Goal: Task Accomplishment & Management: Use online tool/utility

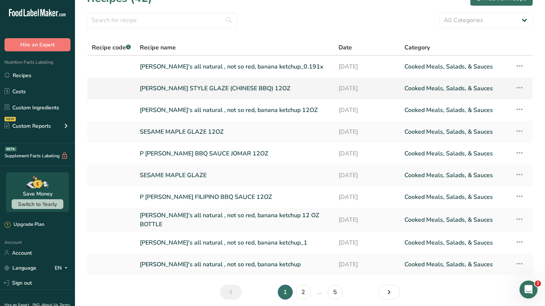
scroll to position [15, 0]
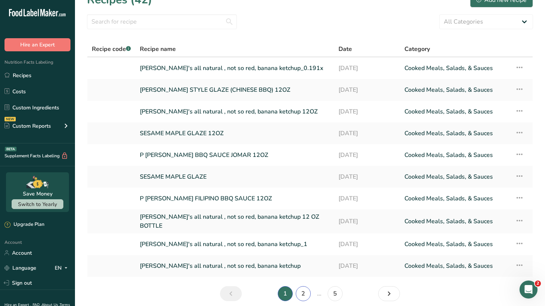
click at [301, 294] on link "2" at bounding box center [303, 293] width 15 height 15
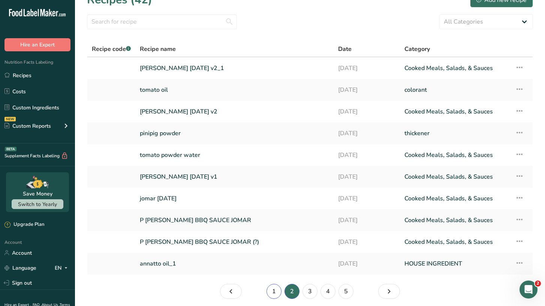
click at [269, 293] on link "1" at bounding box center [273, 291] width 15 height 15
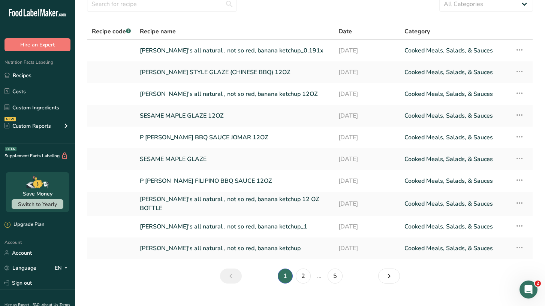
scroll to position [43, 0]
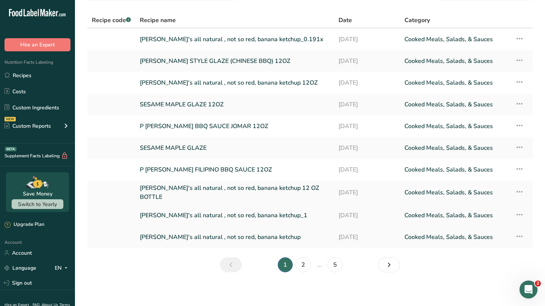
click at [228, 210] on link "[PERSON_NAME]'s all natural , not so red, banana ketchup_1" at bounding box center [235, 216] width 190 height 16
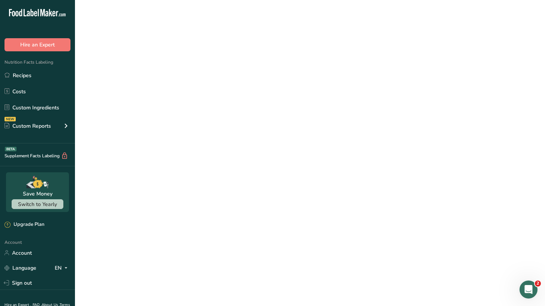
click at [228, 210] on link "[PERSON_NAME]'s all natural , not so red, banana ketchup_1" at bounding box center [235, 216] width 190 height 16
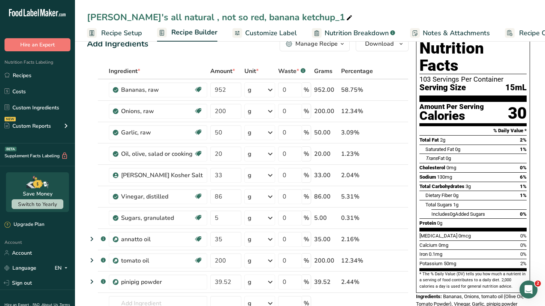
scroll to position [21, 0]
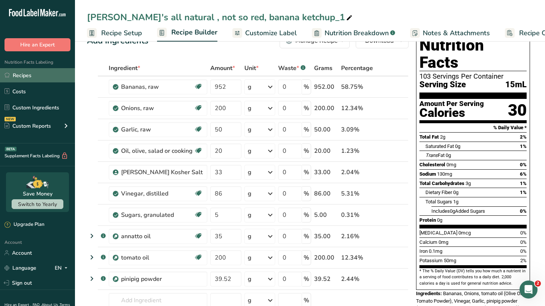
click at [29, 80] on link "Recipes" at bounding box center [37, 75] width 75 height 14
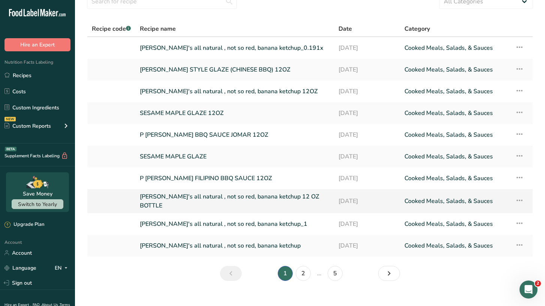
scroll to position [35, 0]
click at [301, 274] on link "2" at bounding box center [303, 273] width 15 height 15
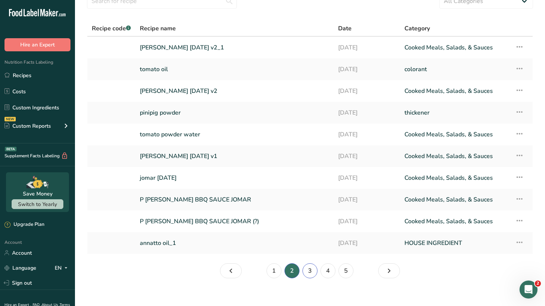
click at [313, 267] on link "3" at bounding box center [309, 270] width 15 height 15
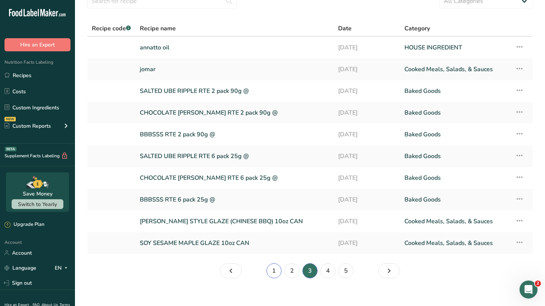
click at [277, 269] on link "1" at bounding box center [273, 270] width 15 height 15
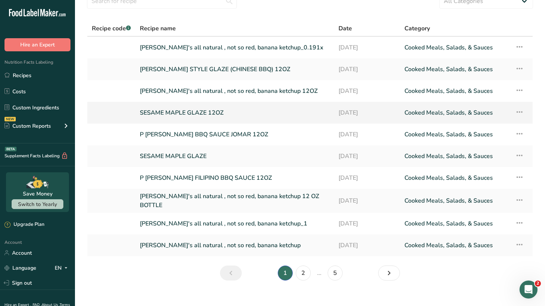
click at [182, 116] on link "SESAME MAPLE GLAZE 12OZ" at bounding box center [235, 113] width 190 height 16
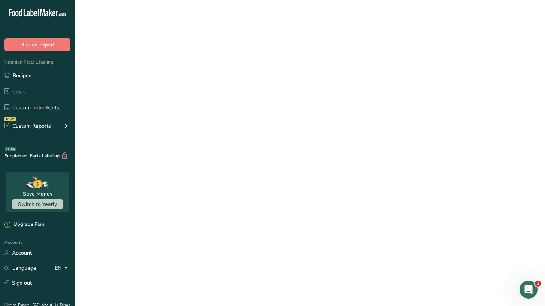
click at [182, 116] on link "SESAME MAPLE GLAZE 12OZ" at bounding box center [235, 113] width 190 height 16
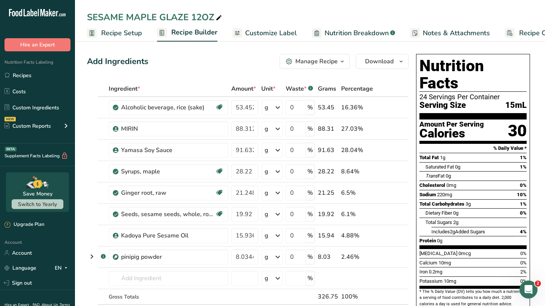
click at [312, 63] on div "Manage Recipe" at bounding box center [316, 61] width 42 height 9
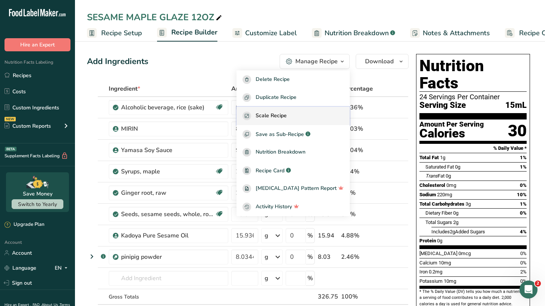
click at [287, 117] on span "Scale Recipe" at bounding box center [271, 116] width 31 height 9
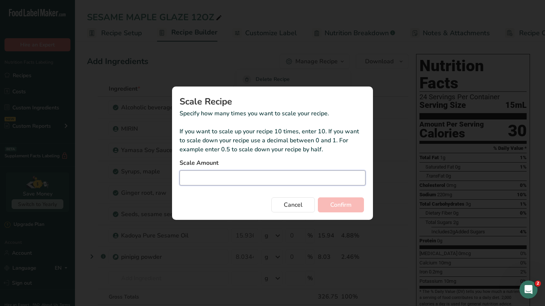
click at [254, 185] on input "Duplicate recipe modal" at bounding box center [272, 177] width 186 height 15
type input "30"
click at [346, 208] on span "Confirm" at bounding box center [340, 204] width 21 height 9
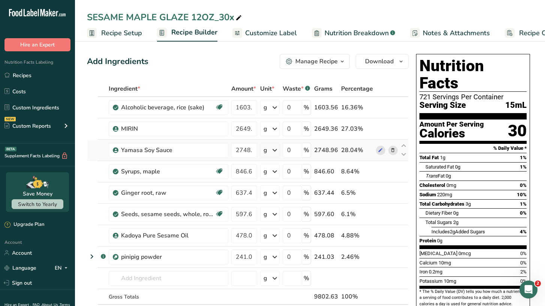
scroll to position [1, 0]
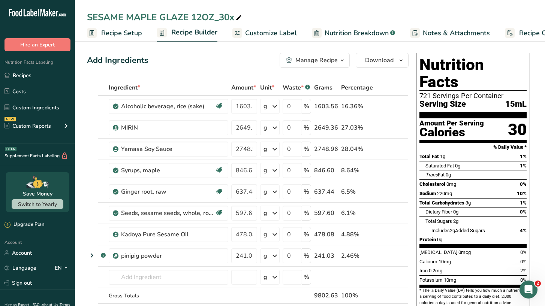
click at [335, 62] on div "Manage Recipe" at bounding box center [316, 60] width 42 height 9
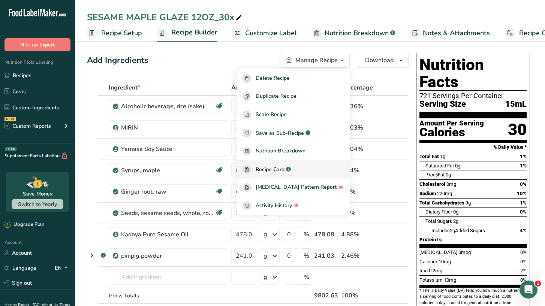
click at [284, 173] on span "Recipe Card" at bounding box center [270, 170] width 29 height 8
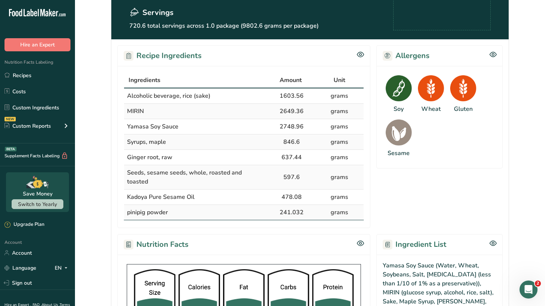
scroll to position [101, 0]
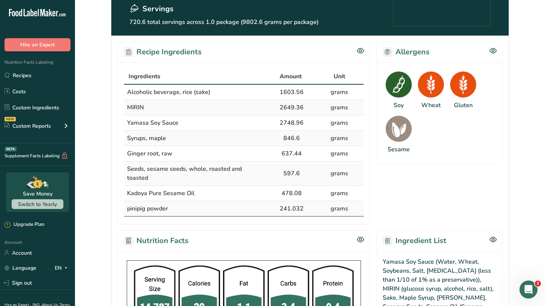
drag, startPoint x: 352, startPoint y: 200, endPoint x: 127, endPoint y: 93, distance: 249.7
click at [127, 93] on tbody "Alcoholic beverage, rice (sake) 1603.56 grams [GEOGRAPHIC_DATA] 2649.36 grams Y…" at bounding box center [243, 151] width 239 height 132
copy tbody "Alcoholic beverage, rice (sake) 1603.56 grams MIRIN 2649.36 grams Yamasa Soy Sa…"
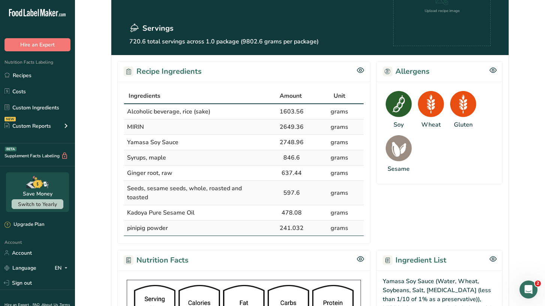
scroll to position [83, 0]
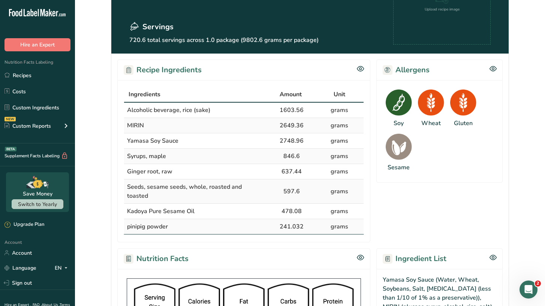
copy tbody "Alcoholic beverage, rice (sake) 1603.56 grams MIRIN 2649.36 grams Yamasa Soy Sa…"
click at [26, 76] on link "Recipes" at bounding box center [37, 75] width 75 height 14
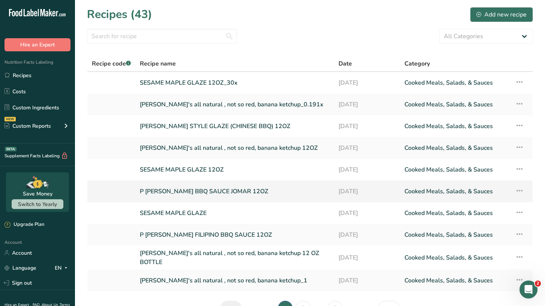
click at [185, 191] on link "P [PERSON_NAME] BBQ SAUCE JOMAR 12OZ" at bounding box center [235, 192] width 190 height 16
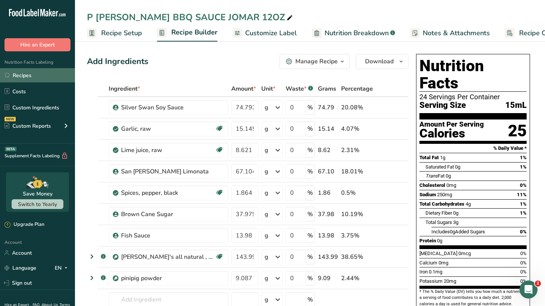
click at [17, 76] on link "Recipes" at bounding box center [37, 75] width 75 height 14
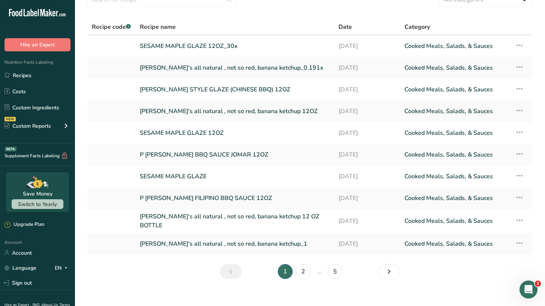
scroll to position [43, 0]
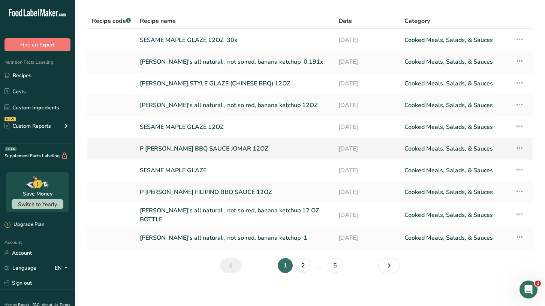
click at [214, 147] on link "P [PERSON_NAME] BBQ SAUCE JOMAR 12OZ" at bounding box center [235, 149] width 190 height 16
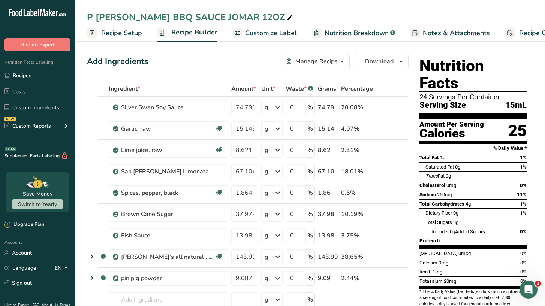
click at [324, 60] on div "Manage Recipe" at bounding box center [316, 61] width 42 height 9
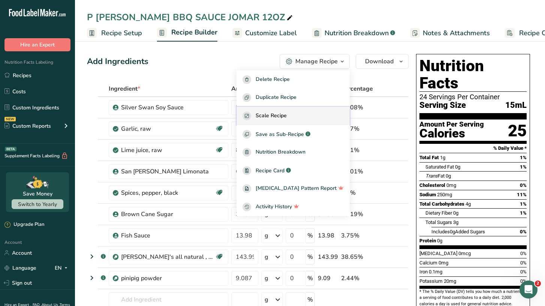
click at [304, 114] on div "Scale Recipe" at bounding box center [292, 116] width 101 height 9
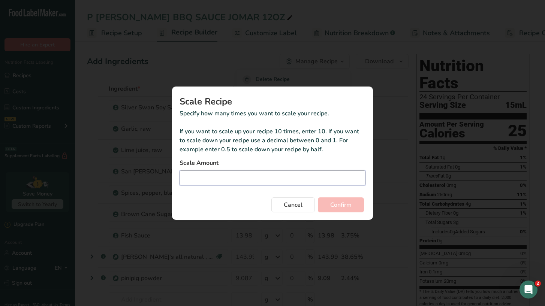
click at [276, 178] on input "Duplicate recipe modal" at bounding box center [272, 177] width 186 height 15
type input "-0.003"
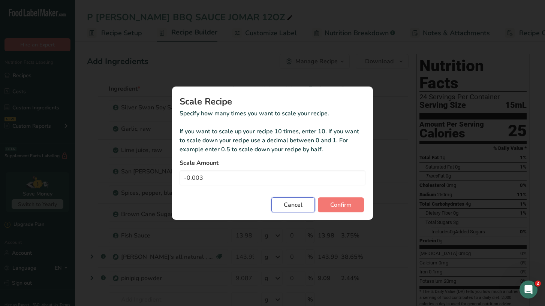
click at [293, 209] on button "Cancel" at bounding box center [292, 204] width 43 height 15
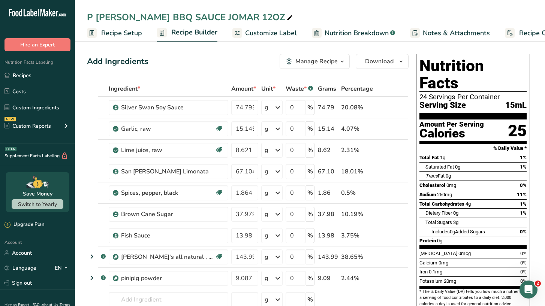
click at [321, 62] on div "Manage Recipe" at bounding box center [316, 61] width 42 height 9
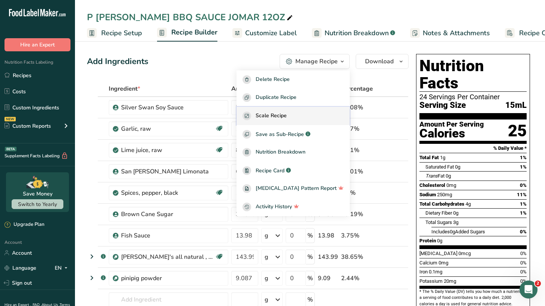
click at [300, 112] on div "Scale Recipe" at bounding box center [292, 116] width 101 height 9
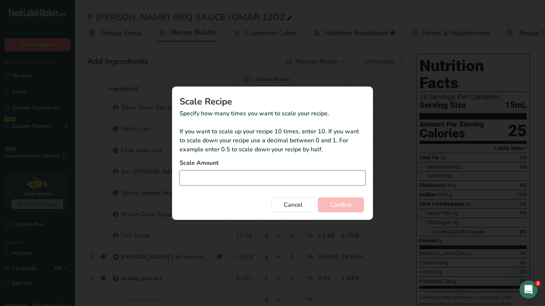
click at [296, 184] on input "Duplicate recipe modal" at bounding box center [272, 177] width 186 height 15
type input "15"
click at [339, 207] on span "Confirm" at bounding box center [340, 204] width 21 height 9
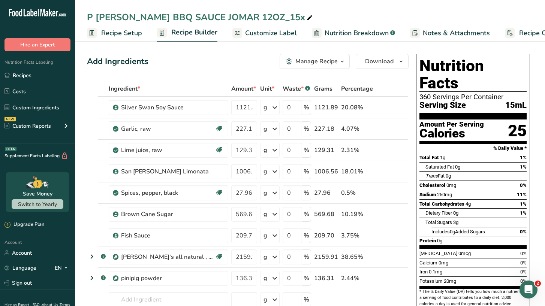
click at [329, 61] on div "Manage Recipe" at bounding box center [316, 61] width 42 height 9
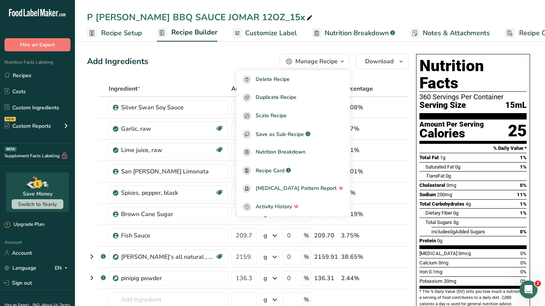
click at [329, 61] on div "Manage Recipe" at bounding box center [316, 61] width 42 height 9
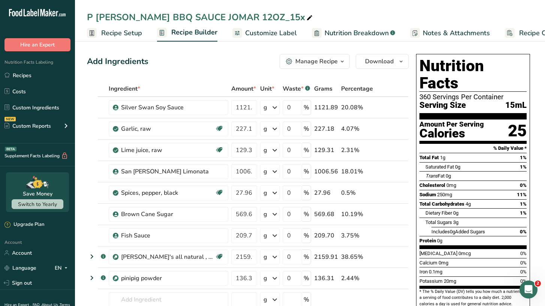
click at [330, 63] on div "Manage Recipe" at bounding box center [316, 61] width 42 height 9
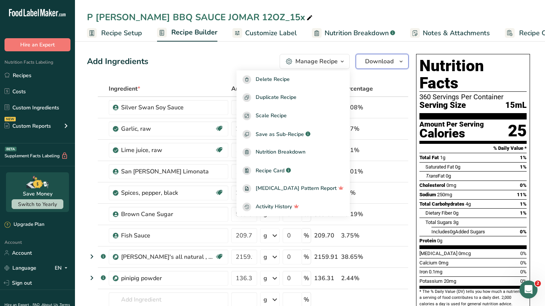
click at [374, 62] on span "Download" at bounding box center [379, 61] width 28 height 9
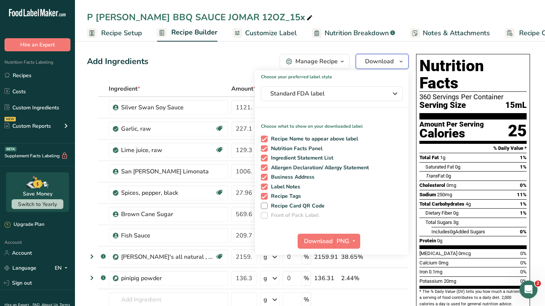
click at [374, 62] on span "Download" at bounding box center [379, 61] width 28 height 9
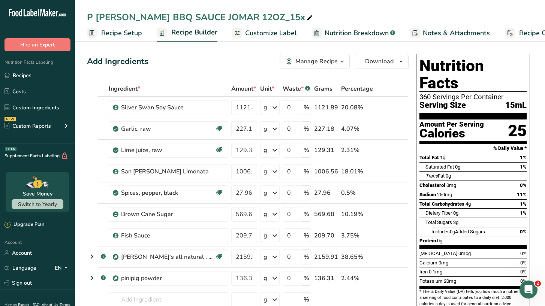
click at [335, 61] on div "Manage Recipe" at bounding box center [316, 61] width 42 height 9
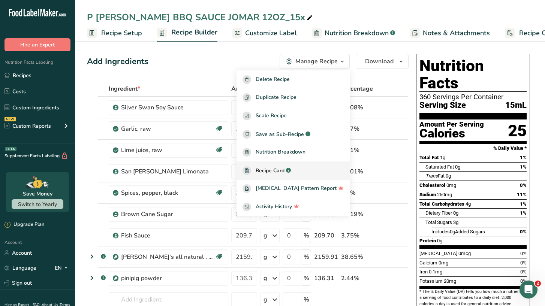
click at [280, 169] on span "Recipe Card" at bounding box center [270, 171] width 29 height 8
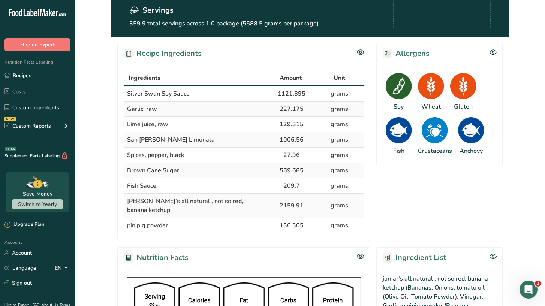
scroll to position [101, 0]
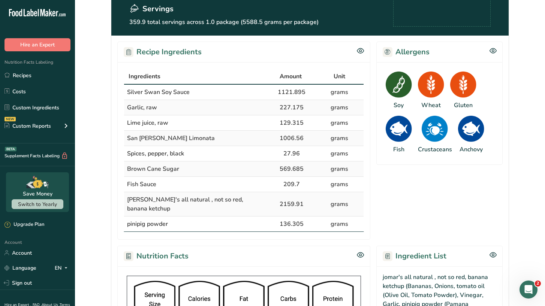
drag, startPoint x: 350, startPoint y: 215, endPoint x: 124, endPoint y: 95, distance: 255.9
click at [124, 95] on tbody "Silver Swan Soy Sauce 1121.895 grams Garlic, raw 227.175 grams Lime juice, raw …" at bounding box center [243, 158] width 239 height 147
copy tbody "Silver Swan Soy Sauce 1121.895 grams Garlic, raw 227.175 grams Lime juice, raw …"
click at [25, 79] on link "Recipes" at bounding box center [37, 75] width 75 height 14
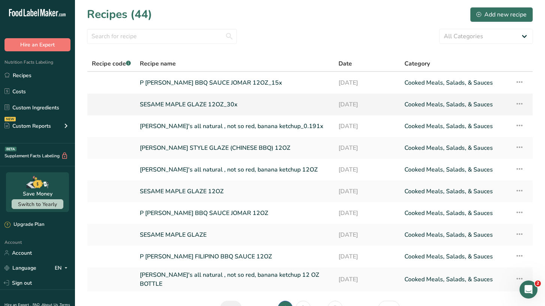
click at [516, 105] on icon at bounding box center [519, 103] width 9 height 13
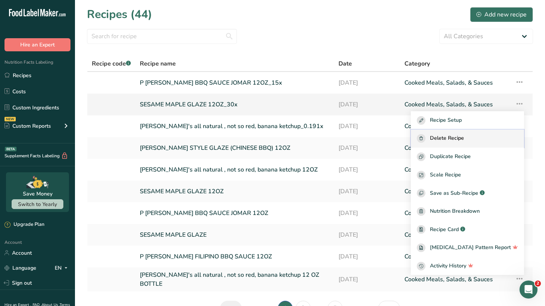
click at [493, 139] on div "Delete Recipe" at bounding box center [467, 138] width 101 height 9
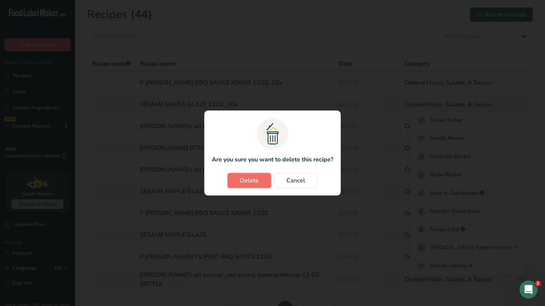
click at [246, 180] on span "Delete" at bounding box center [249, 180] width 19 height 9
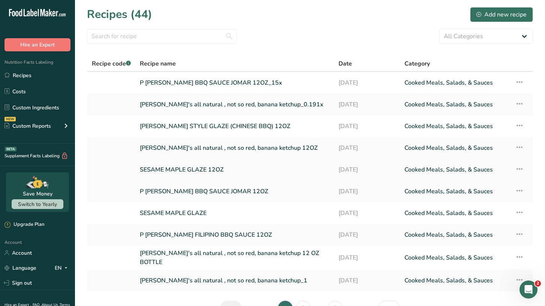
click at [200, 172] on link "SESAME MAPLE GLAZE 12OZ" at bounding box center [235, 170] width 190 height 16
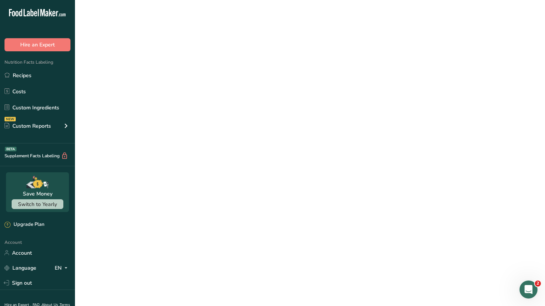
click at [200, 172] on link "SESAME MAPLE GLAZE 12OZ" at bounding box center [235, 170] width 190 height 16
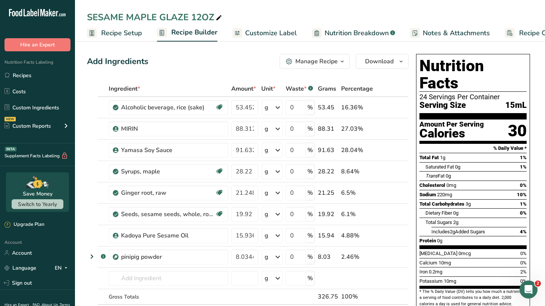
click at [333, 62] on div "Manage Recipe" at bounding box center [316, 61] width 42 height 9
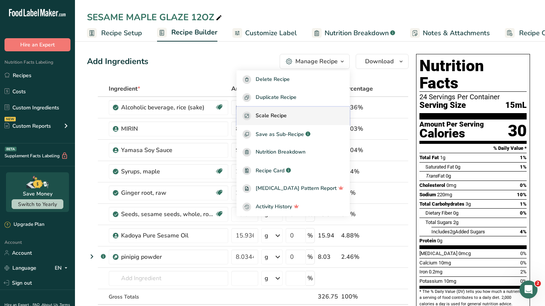
click at [308, 115] on div "Scale Recipe" at bounding box center [292, 116] width 101 height 9
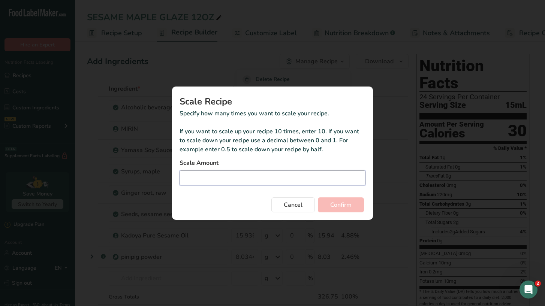
click at [243, 179] on input "Duplicate recipe modal" at bounding box center [272, 177] width 186 height 15
type input "15"
click at [348, 209] on span "Confirm" at bounding box center [340, 204] width 21 height 9
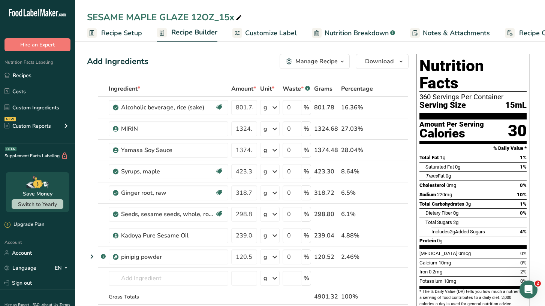
click at [327, 64] on div "Manage Recipe" at bounding box center [316, 61] width 42 height 9
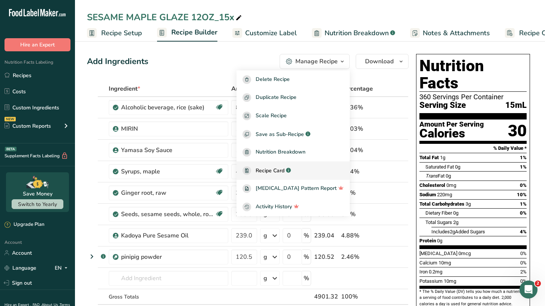
click at [284, 168] on span "Recipe Card" at bounding box center [270, 171] width 29 height 8
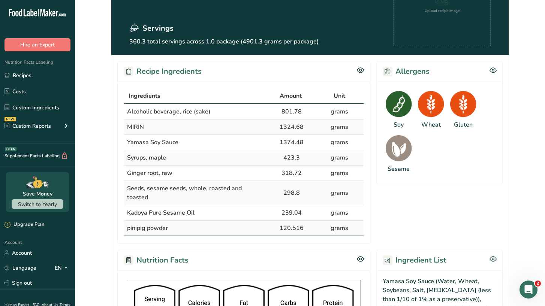
scroll to position [124, 0]
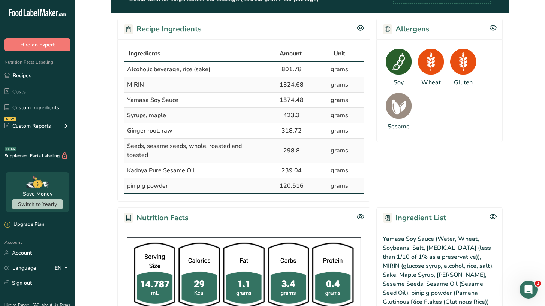
drag, startPoint x: 349, startPoint y: 178, endPoint x: 127, endPoint y: 72, distance: 246.0
click at [127, 72] on tbody "Alcoholic beverage, rice (sake) 801.78 grams [GEOGRAPHIC_DATA] 1324.68 grams Ya…" at bounding box center [243, 128] width 239 height 132
copy tbody "Alcoholic beverage, rice (sake) 801.78 grams MIRIN 1324.68 grams Yamasa Soy Sau…"
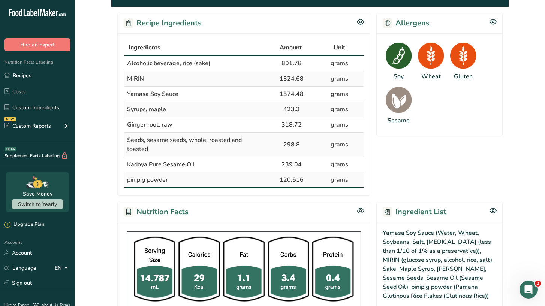
scroll to position [129, 0]
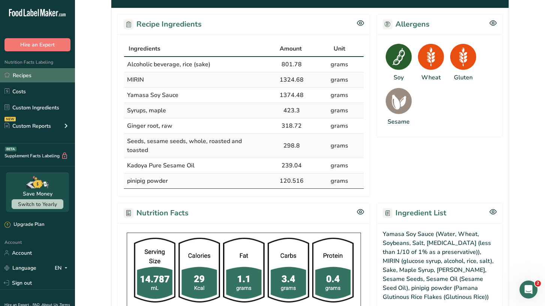
click at [27, 79] on link "Recipes" at bounding box center [37, 75] width 75 height 14
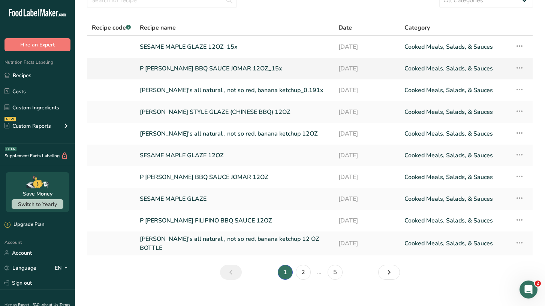
scroll to position [43, 0]
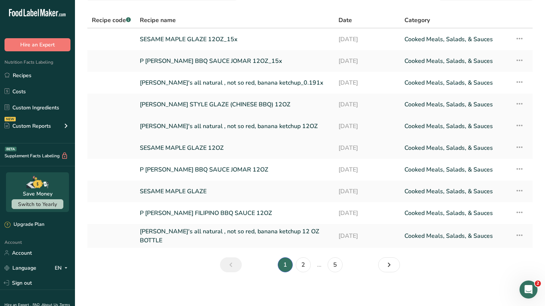
click at [173, 130] on link "[PERSON_NAME]'s all natural , not so red, banana ketchup 12OZ" at bounding box center [235, 126] width 190 height 16
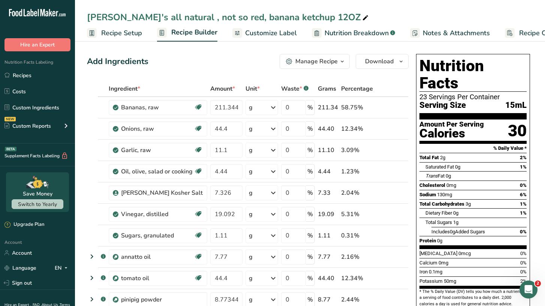
click at [319, 59] on div "Manage Recipe" at bounding box center [316, 61] width 42 height 9
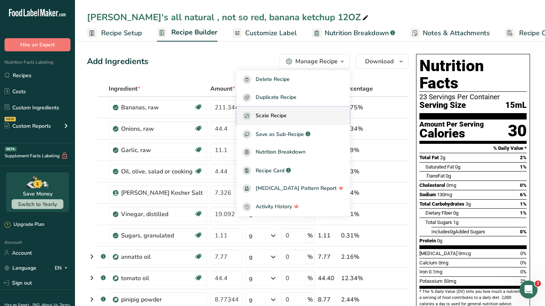
click at [303, 113] on div "Scale Recipe" at bounding box center [292, 116] width 101 height 9
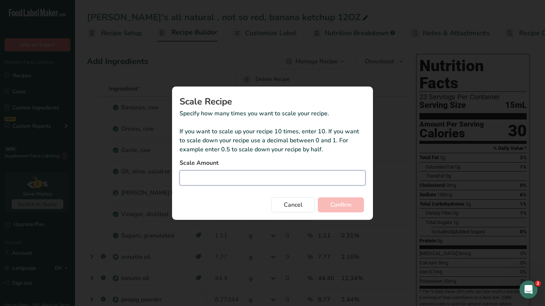
click at [265, 179] on input "Duplicate recipe modal" at bounding box center [272, 177] width 186 height 15
type input "2"
type input "30"
click at [345, 206] on span "Confirm" at bounding box center [340, 204] width 21 height 9
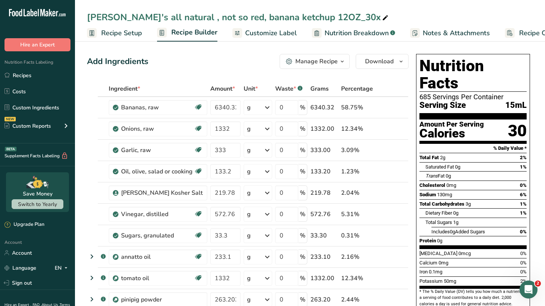
click at [343, 61] on icon "button" at bounding box center [342, 61] width 6 height 9
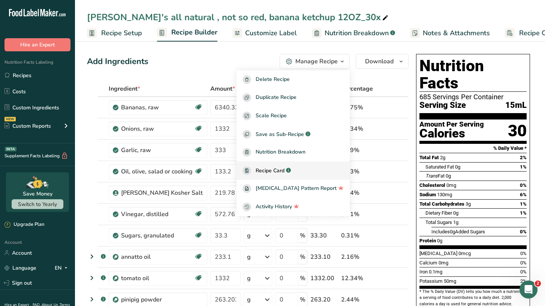
click at [296, 166] on link "Recipe Card .a-a{fill:#347362;}.b-a{fill:#fff;}" at bounding box center [292, 170] width 113 height 18
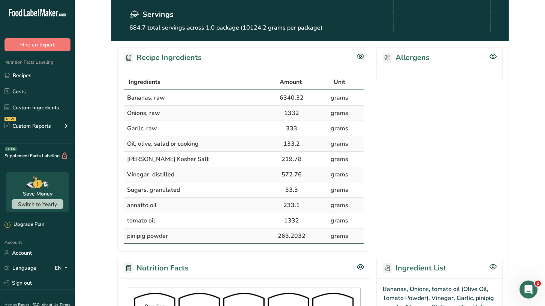
scroll to position [97, 0]
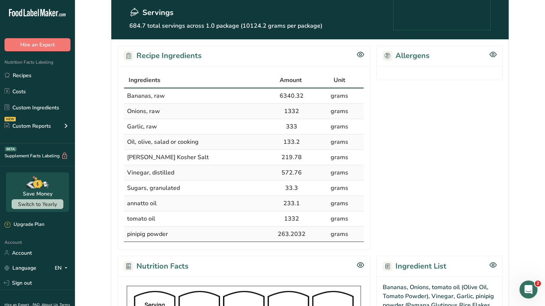
drag, startPoint x: 349, startPoint y: 233, endPoint x: 124, endPoint y: 100, distance: 261.7
click at [124, 100] on tbody "Bananas, raw 6340.32 grams Onions, raw 1332 grams Garlic, raw 333 grams Oil, ol…" at bounding box center [243, 164] width 239 height 153
copy tbody "Bananas, raw 6340.32 grams Onions, raw 1332 grams Garlic, raw 333 grams Oil, ol…"
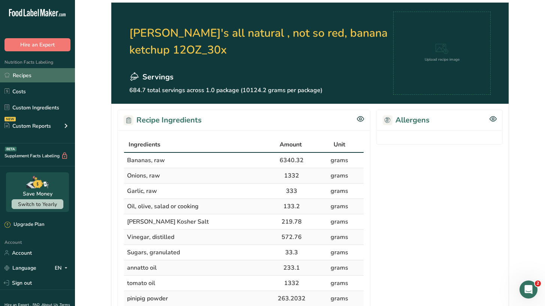
scroll to position [33, 0]
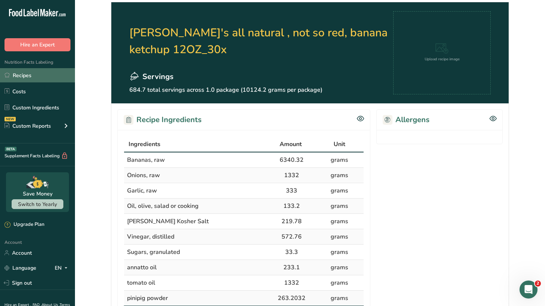
click at [19, 76] on link "Recipes" at bounding box center [37, 75] width 75 height 14
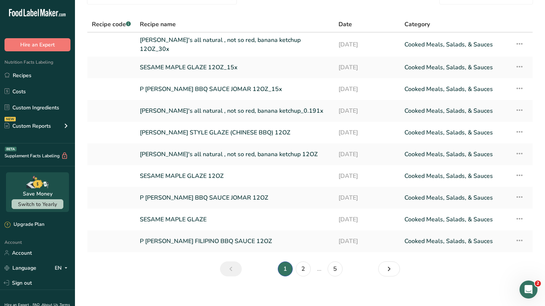
scroll to position [43, 0]
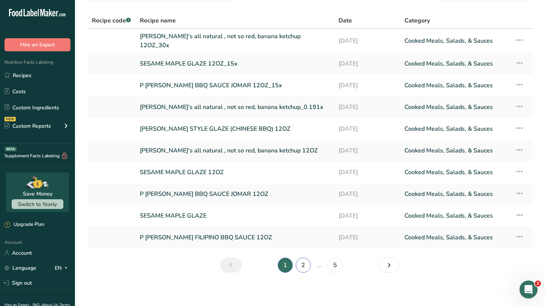
click at [301, 265] on link "2" at bounding box center [303, 265] width 15 height 15
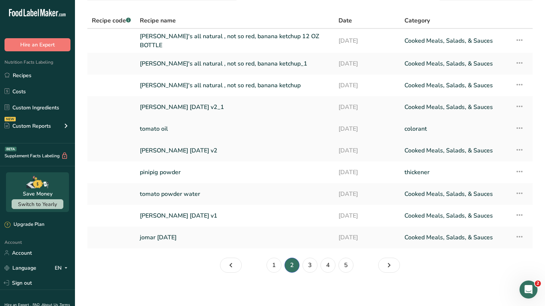
click at [219, 129] on link "tomato oil" at bounding box center [235, 129] width 190 height 16
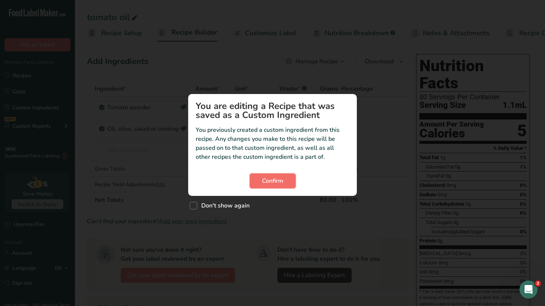
click at [267, 185] on button "Confirm" at bounding box center [273, 180] width 46 height 15
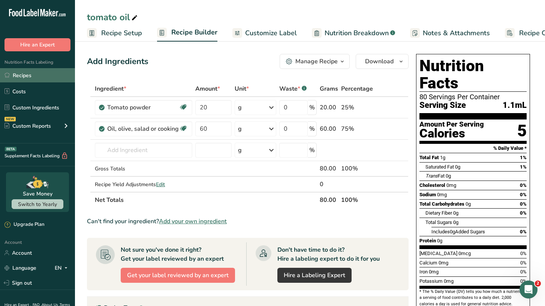
click at [29, 78] on link "Recipes" at bounding box center [37, 75] width 75 height 14
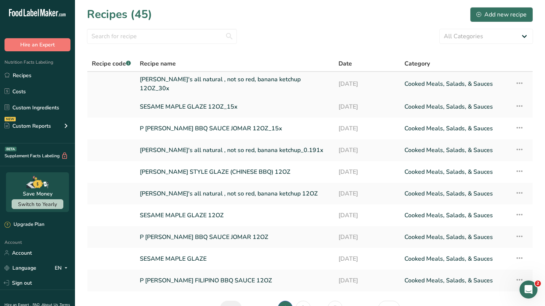
click at [517, 81] on icon at bounding box center [519, 82] width 9 height 13
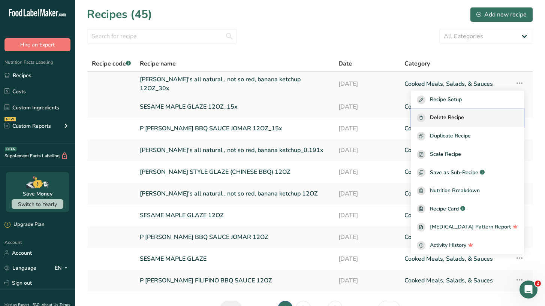
click at [464, 120] on span "Delete Recipe" at bounding box center [447, 118] width 34 height 9
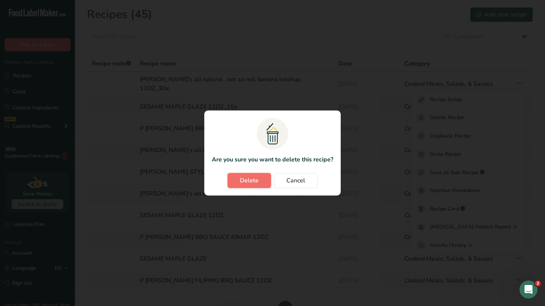
click at [256, 182] on span "Delete" at bounding box center [249, 180] width 19 height 9
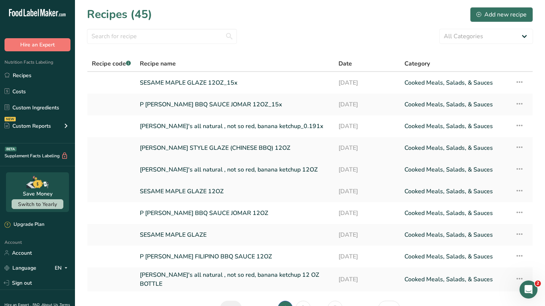
click at [206, 169] on link "[PERSON_NAME]'s all natural , not so red, banana ketchup 12OZ" at bounding box center [235, 170] width 190 height 16
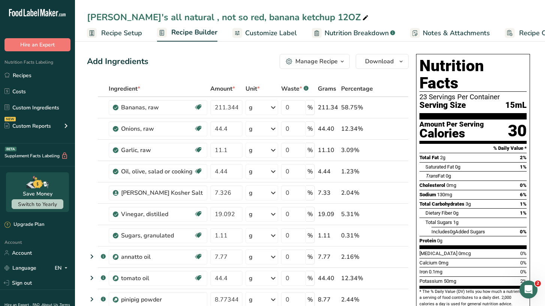
click at [335, 60] on div "Manage Recipe" at bounding box center [316, 61] width 42 height 9
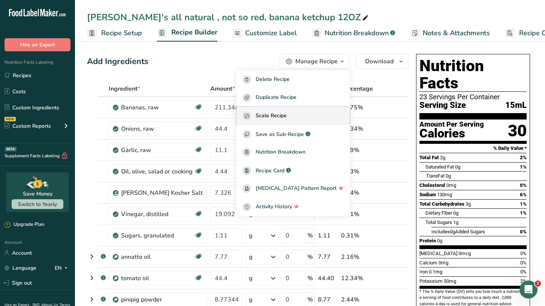
click at [313, 112] on div "Scale Recipe" at bounding box center [292, 116] width 101 height 9
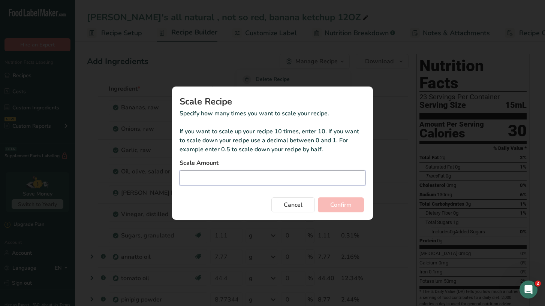
click at [273, 181] on input "Duplicate recipe modal" at bounding box center [272, 177] width 186 height 15
click at [288, 210] on button "Cancel" at bounding box center [292, 204] width 43 height 15
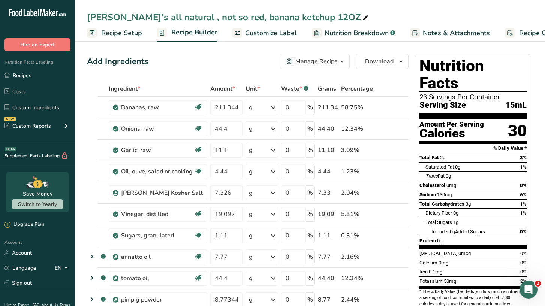
click at [336, 61] on div "Manage Recipe" at bounding box center [316, 61] width 42 height 9
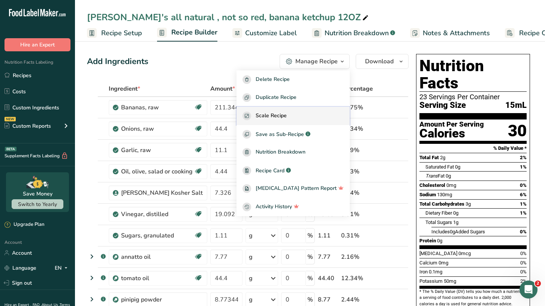
click at [303, 121] on button "Scale Recipe" at bounding box center [292, 116] width 113 height 18
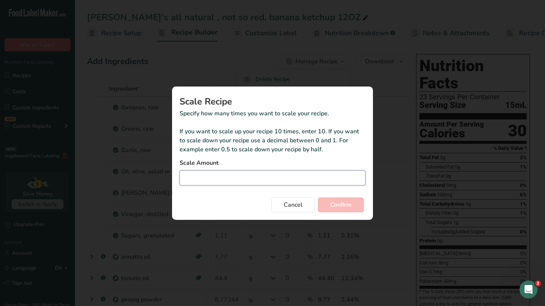
click at [261, 181] on input "Duplicate recipe modal" at bounding box center [272, 177] width 186 height 15
type input "15"
click at [327, 206] on button "Confirm" at bounding box center [341, 204] width 46 height 15
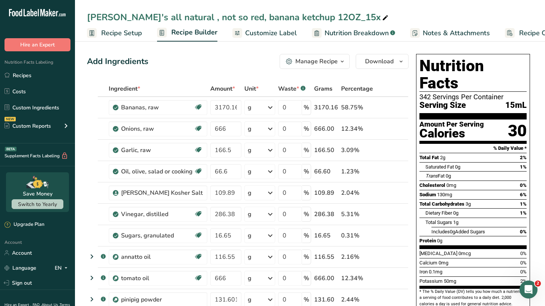
click at [314, 63] on div "Manage Recipe" at bounding box center [316, 61] width 42 height 9
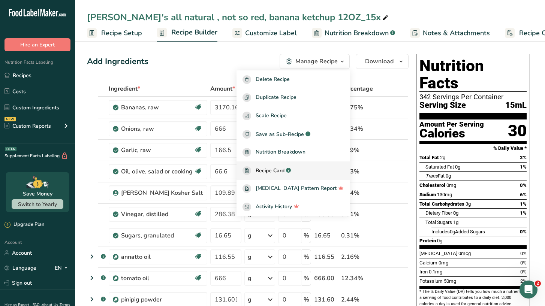
click at [309, 167] on div "Recipe Card .a-a{fill:#347362;}.b-a{fill:#fff;}" at bounding box center [292, 170] width 101 height 9
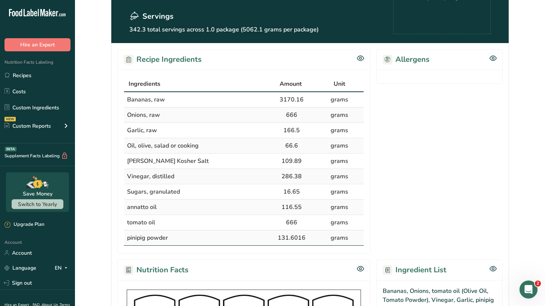
scroll to position [95, 0]
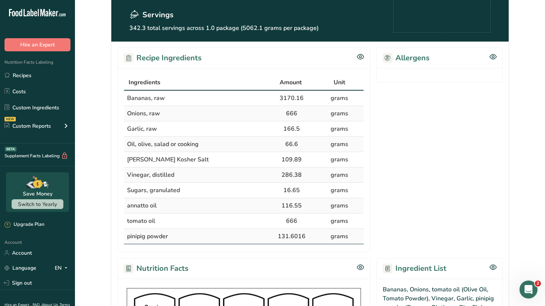
drag, startPoint x: 353, startPoint y: 238, endPoint x: 124, endPoint y: 101, distance: 267.2
click at [124, 101] on table "Ingredients Amount Unit Bananas, raw 3170.16 grams Onions, raw 666 grams Garlic…" at bounding box center [244, 160] width 240 height 170
copy tbody "Bananas, raw 3170.16 grams Onions, raw 666 grams Garlic, raw 166.5 grams Oil, o…"
click at [45, 77] on link "Recipes" at bounding box center [37, 75] width 75 height 14
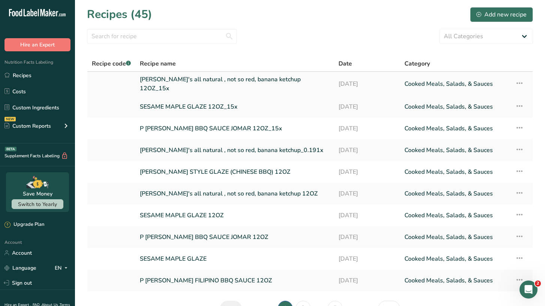
click at [522, 82] on icon at bounding box center [519, 82] width 9 height 13
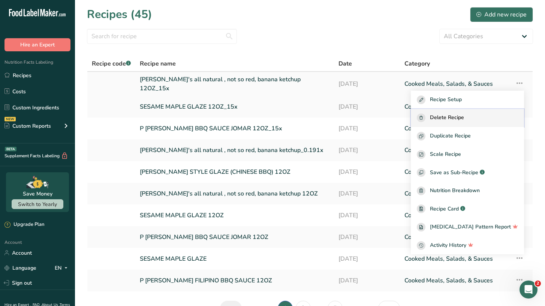
click at [486, 117] on div "Delete Recipe" at bounding box center [467, 118] width 101 height 9
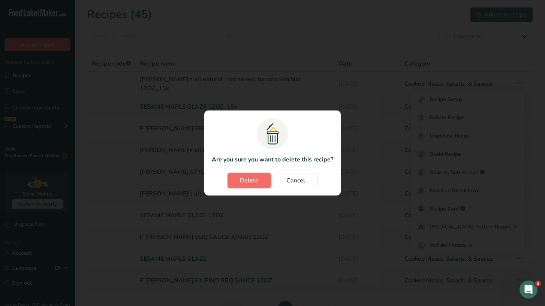
click at [254, 183] on span "Delete" at bounding box center [249, 180] width 19 height 9
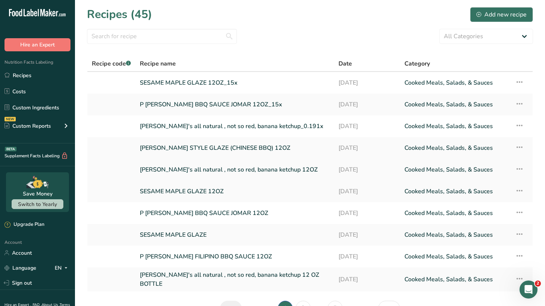
click at [229, 168] on link "[PERSON_NAME]'s all natural , not so red, banana ketchup 12OZ" at bounding box center [235, 170] width 190 height 16
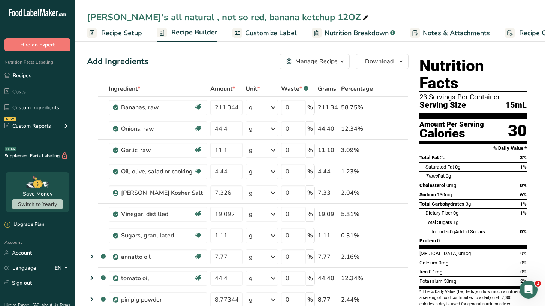
click at [330, 67] on button "Manage Recipe" at bounding box center [314, 61] width 70 height 15
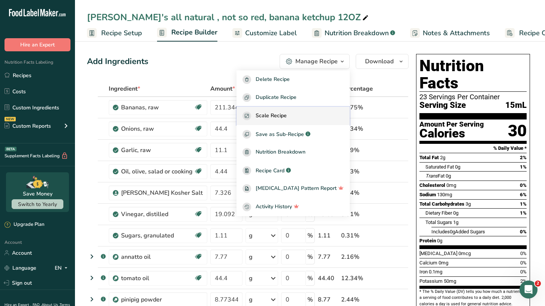
click at [317, 113] on div "Scale Recipe" at bounding box center [292, 116] width 101 height 9
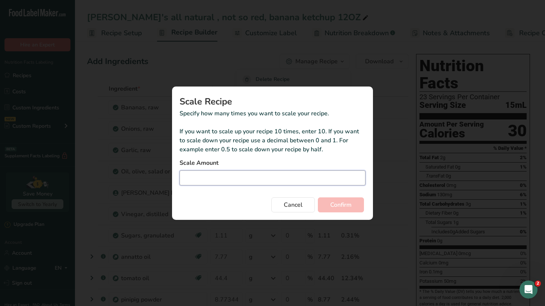
click at [263, 179] on input "Duplicate recipe modal" at bounding box center [272, 177] width 186 height 15
type input "16"
click at [350, 204] on span "Confirm" at bounding box center [340, 204] width 21 height 9
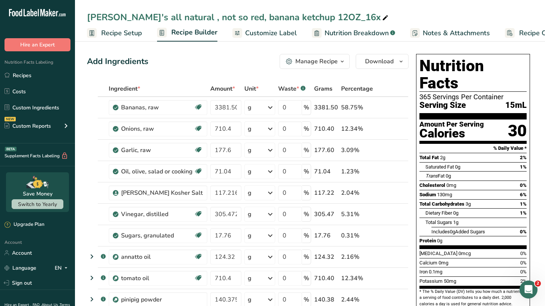
click at [302, 61] on div "Manage Recipe" at bounding box center [316, 61] width 42 height 9
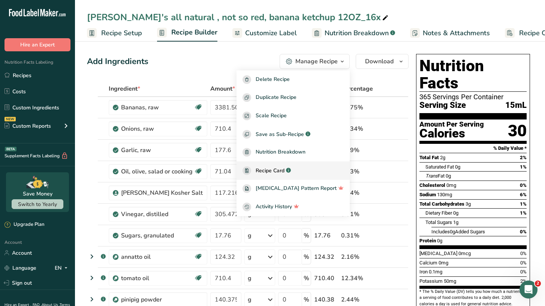
click at [284, 168] on span "Recipe Card" at bounding box center [270, 171] width 29 height 8
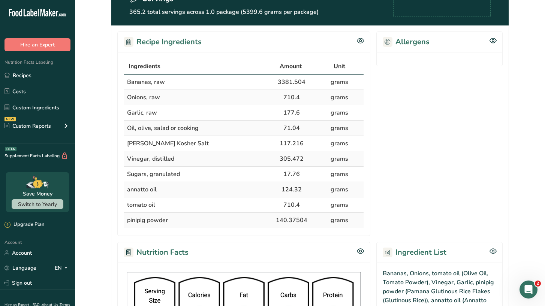
scroll to position [138, 0]
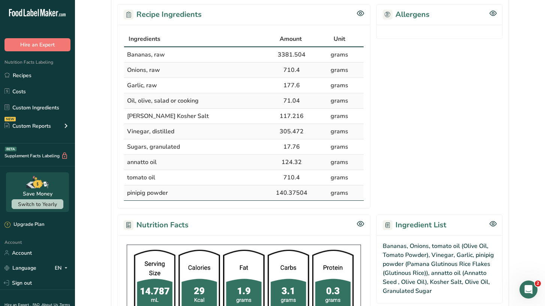
drag, startPoint x: 311, startPoint y: 195, endPoint x: 185, endPoint y: 94, distance: 161.7
click at [185, 94] on tbody "Bananas, raw 3381.504 grams Onions, raw 710.4 grams Garlic, raw 177.6 grams Oil…" at bounding box center [243, 123] width 239 height 153
click at [347, 194] on td "grams" at bounding box center [339, 192] width 48 height 15
drag, startPoint x: 348, startPoint y: 194, endPoint x: 127, endPoint y: 54, distance: 261.0
click at [127, 54] on tbody "Bananas, raw 3381.504 grams Onions, raw 710.4 grams Garlic, raw 177.6 grams Oil…" at bounding box center [243, 123] width 239 height 153
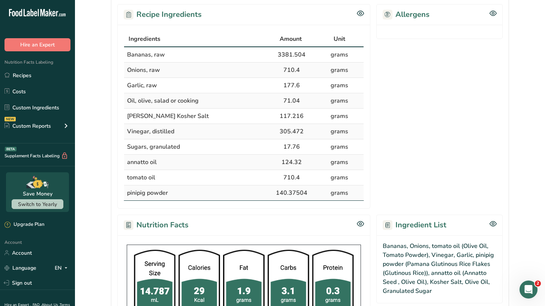
copy tbody "Bananas, raw 3381.504 grams Onions, raw 710.4 grams Garlic, raw 177.6 grams Oil…"
click at [28, 77] on link "Recipes" at bounding box center [37, 75] width 75 height 14
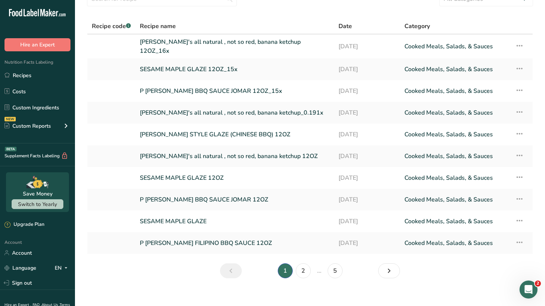
scroll to position [43, 0]
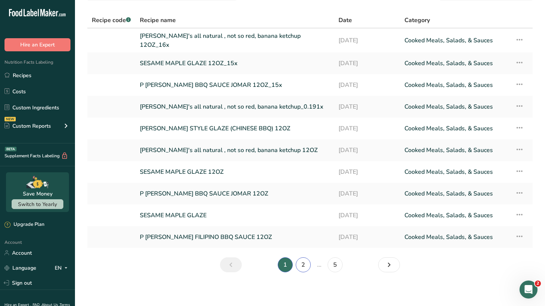
click at [300, 261] on link "2" at bounding box center [303, 264] width 15 height 15
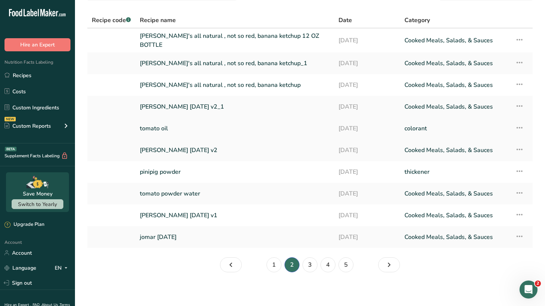
click at [158, 129] on link "tomato oil" at bounding box center [235, 129] width 190 height 16
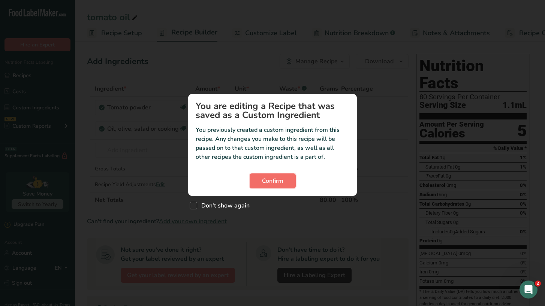
click at [262, 179] on span "Confirm" at bounding box center [272, 180] width 21 height 9
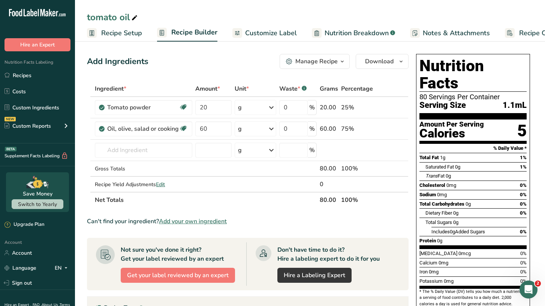
click at [327, 64] on div "Manage Recipe" at bounding box center [316, 61] width 42 height 9
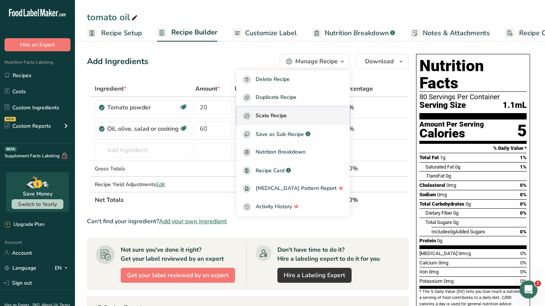
click at [311, 112] on div "Scale Recipe" at bounding box center [292, 116] width 101 height 9
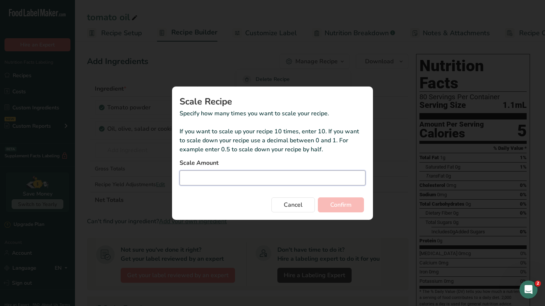
click at [297, 175] on input "Duplicate recipe modal" at bounding box center [272, 177] width 186 height 15
type input "10"
click at [334, 206] on span "Confirm" at bounding box center [340, 204] width 21 height 9
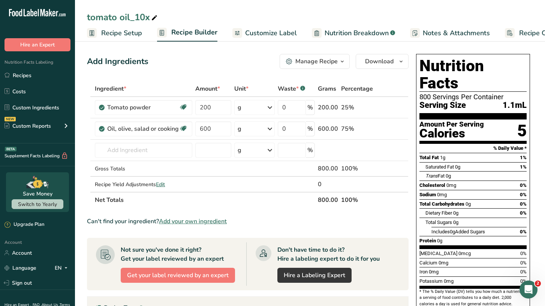
click at [311, 63] on div "Manage Recipe" at bounding box center [316, 61] width 42 height 9
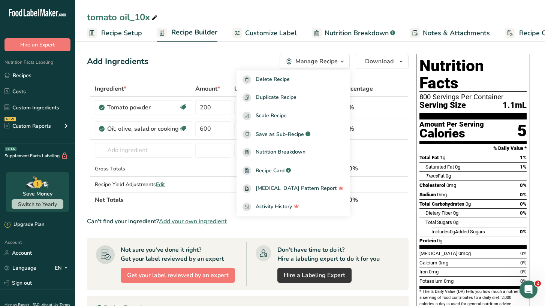
click at [311, 48] on section "Add Ingredients Manage Recipe Delete Recipe Duplicate Recipe Scale Recipe Save …" at bounding box center [310, 256] width 470 height 434
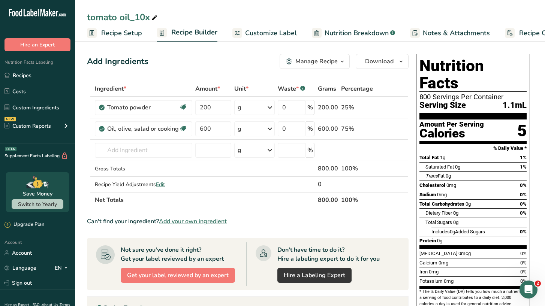
click at [312, 56] on button "Manage Recipe" at bounding box center [314, 61] width 70 height 15
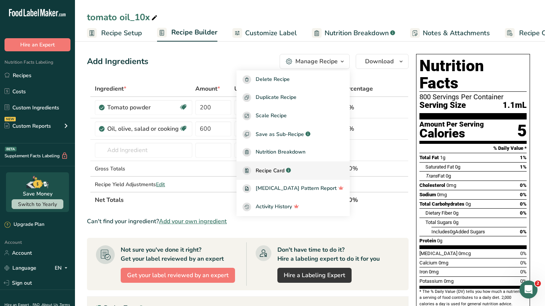
click at [284, 170] on span "Recipe Card" at bounding box center [270, 171] width 29 height 8
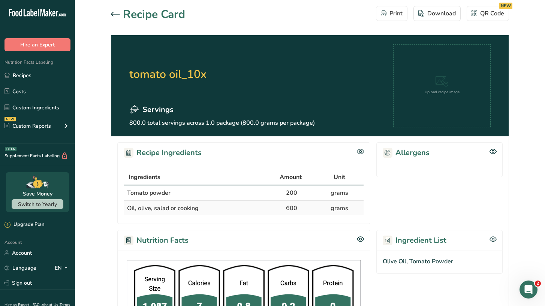
drag, startPoint x: 301, startPoint y: 209, endPoint x: 190, endPoint y: 205, distance: 111.4
click at [190, 205] on tr "Oil, olive, salad or cooking 600 grams" at bounding box center [243, 208] width 239 height 15
drag, startPoint x: 127, startPoint y: 193, endPoint x: 283, endPoint y: 205, distance: 157.0
click at [283, 205] on tbody "Tomato powder 200 grams Oil, olive, salad or cooking 600 grams" at bounding box center [243, 200] width 239 height 30
click at [307, 214] on td "600" at bounding box center [291, 208] width 48 height 15
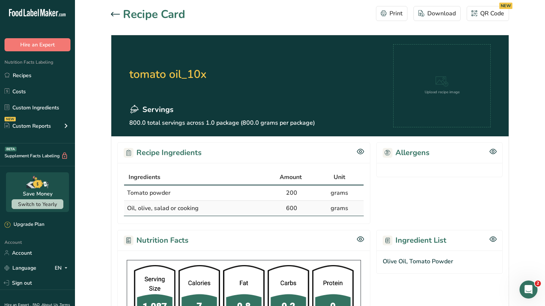
drag, startPoint x: 350, startPoint y: 209, endPoint x: 126, endPoint y: 190, distance: 225.6
click at [126, 190] on tbody "Tomato powder 200 grams Oil, olive, salad or cooking 600 grams" at bounding box center [243, 200] width 239 height 30
copy tbody "Tomato powder 200 grams Oil, olive, salad or cooking 600 grams"
click at [37, 75] on link "Recipes" at bounding box center [37, 75] width 75 height 14
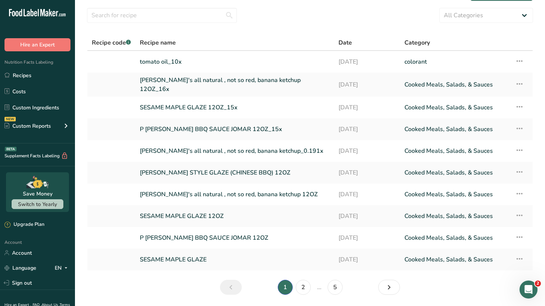
scroll to position [33, 0]
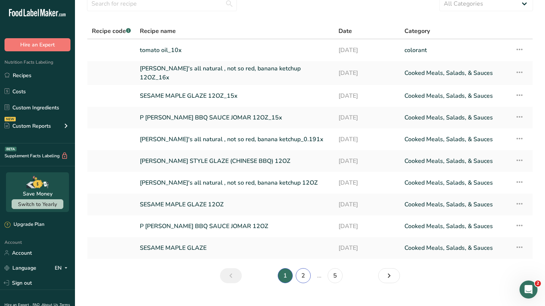
click at [307, 275] on link "2" at bounding box center [303, 275] width 15 height 15
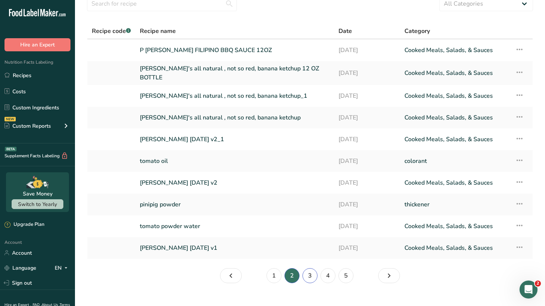
click at [312, 272] on link "3" at bounding box center [309, 275] width 15 height 15
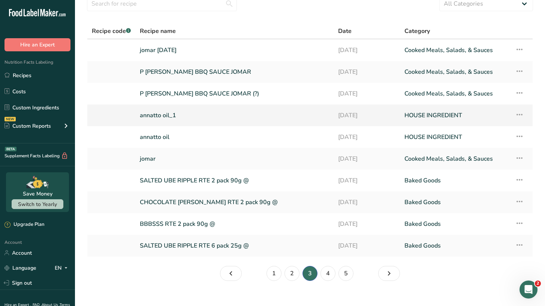
click at [326, 118] on link "annatto oil_1" at bounding box center [234, 116] width 189 height 16
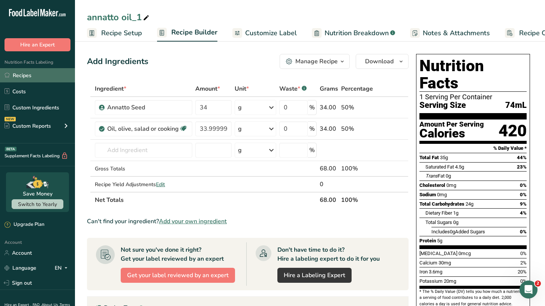
click at [31, 77] on link "Recipes" at bounding box center [37, 75] width 75 height 14
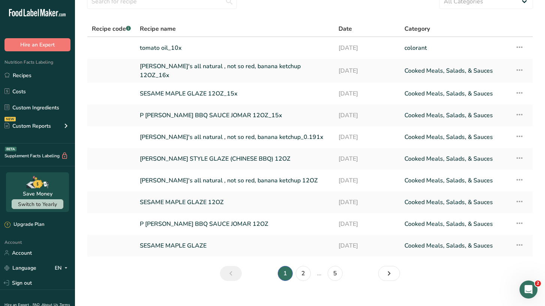
scroll to position [43, 0]
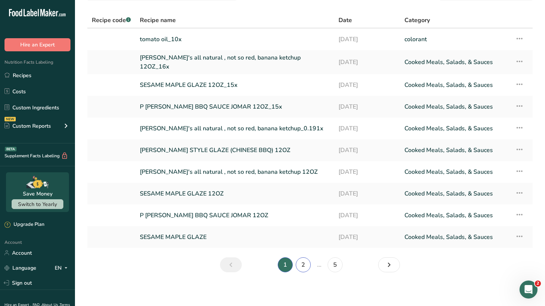
click at [302, 263] on link "2" at bounding box center [303, 264] width 15 height 15
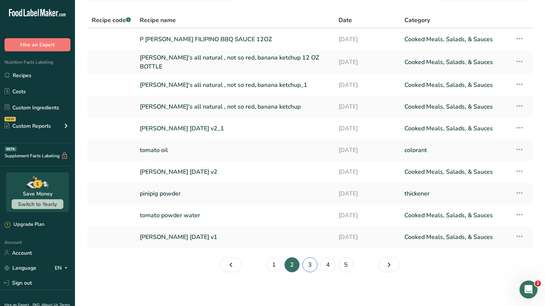
click at [309, 263] on link "3" at bounding box center [309, 264] width 15 height 15
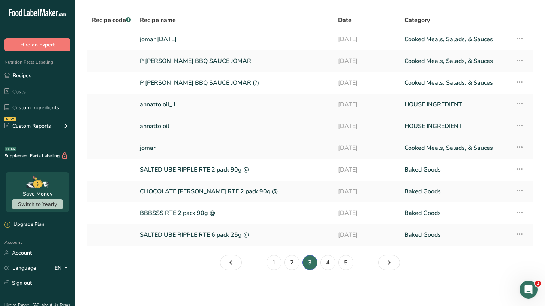
click at [296, 123] on link "annatto oil" at bounding box center [234, 126] width 189 height 16
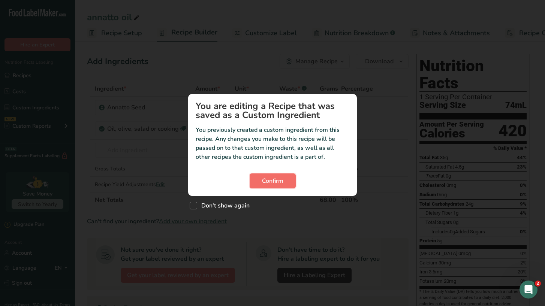
click at [269, 181] on span "Confirm" at bounding box center [272, 180] width 21 height 9
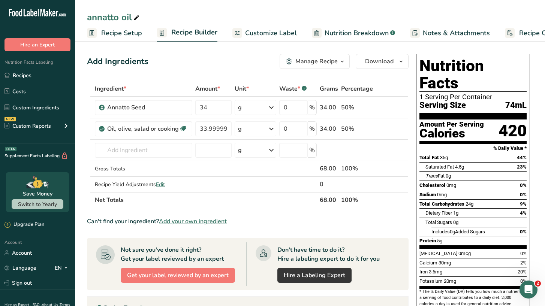
click at [322, 63] on div "Manage Recipe" at bounding box center [316, 61] width 42 height 9
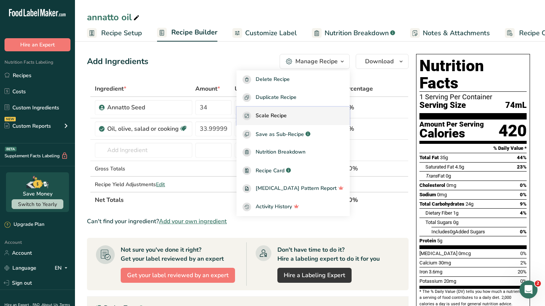
click at [278, 114] on span "Scale Recipe" at bounding box center [271, 116] width 31 height 9
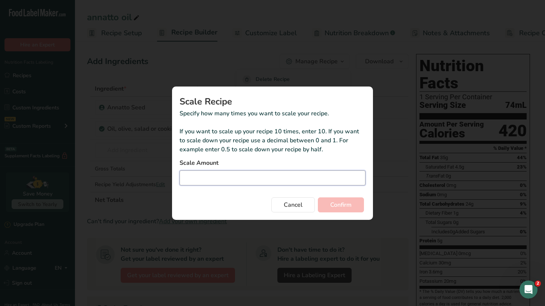
click at [238, 182] on input "Duplicate recipe modal" at bounding box center [272, 177] width 186 height 15
type input "4"
click at [332, 206] on span "Confirm" at bounding box center [340, 204] width 21 height 9
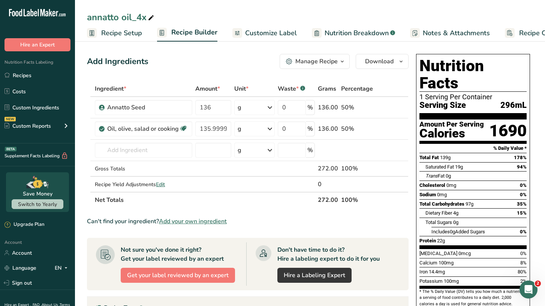
click at [322, 63] on div "Manage Recipe" at bounding box center [316, 61] width 42 height 9
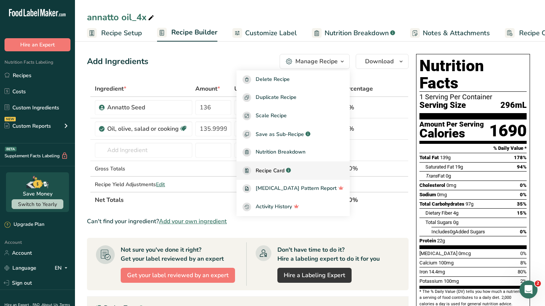
click at [284, 172] on span "Recipe Card" at bounding box center [270, 171] width 29 height 8
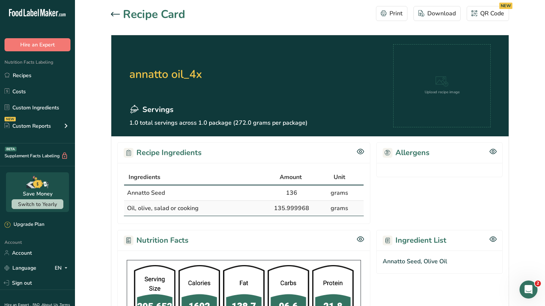
click at [302, 210] on td "135.999968" at bounding box center [291, 208] width 48 height 15
drag, startPoint x: 353, startPoint y: 211, endPoint x: 129, endPoint y: 191, distance: 224.9
click at [129, 191] on tbody "Annatto Seed 136 grams Oil, olive, salad or cooking 135.999968 grams" at bounding box center [243, 200] width 239 height 30
copy tbody "Annatto Seed 136 grams Oil, olive, salad or cooking 135.999968 grams"
